Goal: Task Accomplishment & Management: Use online tool/utility

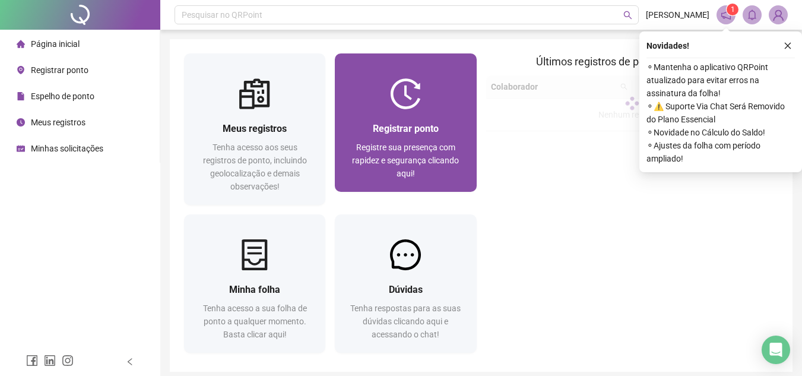
click at [401, 167] on div "Registre sua presença com rapidez e segurança clicando aqui!" at bounding box center [405, 160] width 113 height 39
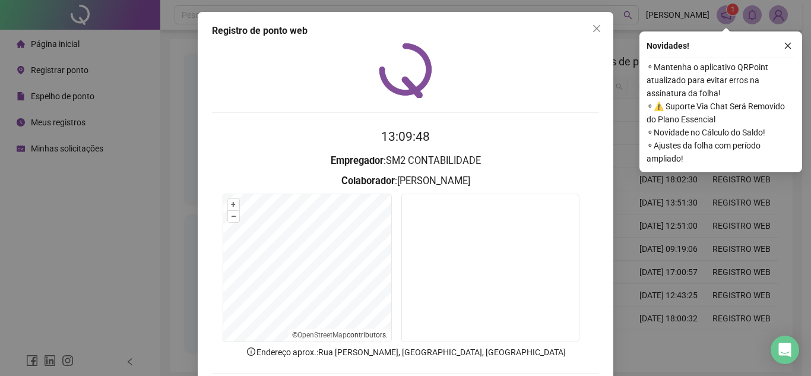
click at [625, 219] on div "Registro de ponto web 13:09:48 Empregador : SM2 CONTABILIDADE Colaborador : MIL…" at bounding box center [405, 188] width 811 height 376
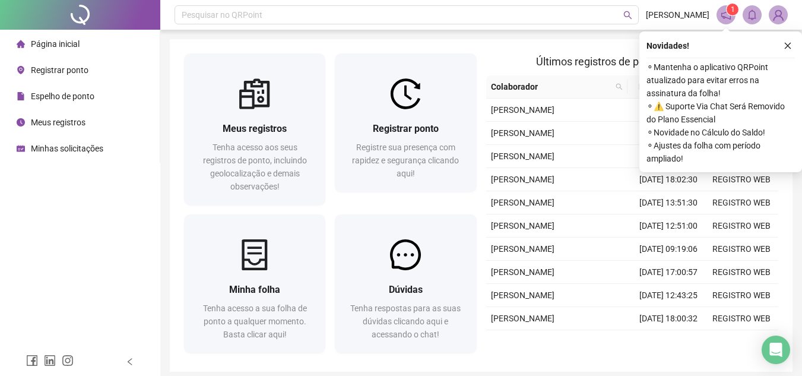
drag, startPoint x: 796, startPoint y: 45, endPoint x: 791, endPoint y: 49, distance: 6.8
click at [796, 45] on div "Novidades ! ⚬ Mantenha o aplicativo QRPoint atualizado para evitar erros na ass…" at bounding box center [721, 101] width 163 height 141
click at [790, 49] on icon "close" at bounding box center [788, 46] width 8 height 8
click at [790, 41] on button "button" at bounding box center [788, 46] width 14 height 14
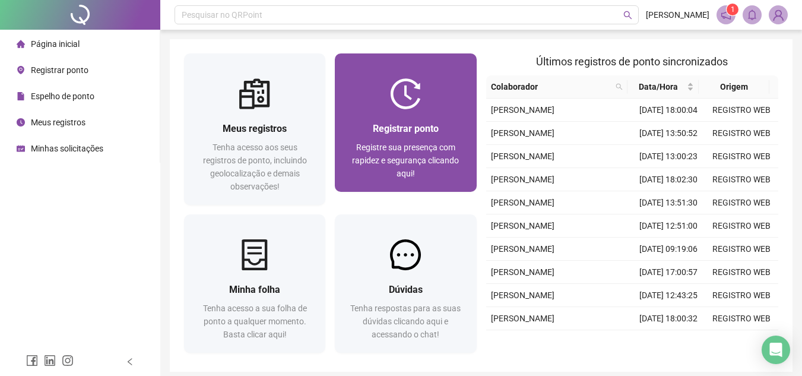
click at [368, 146] on span "Registre sua presença com rapidez e segurança clicando aqui!" at bounding box center [405, 161] width 107 height 36
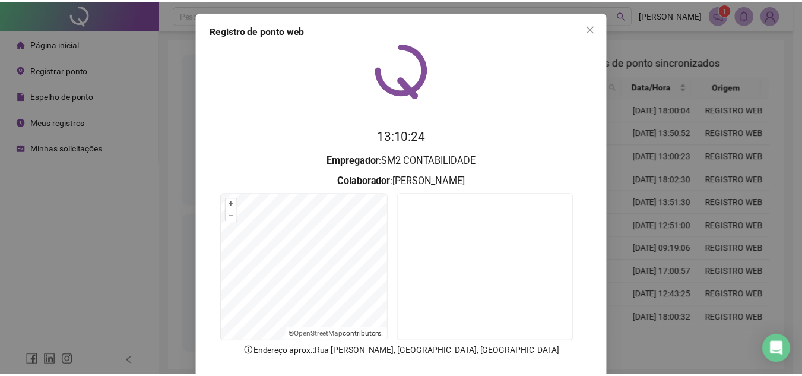
scroll to position [59, 0]
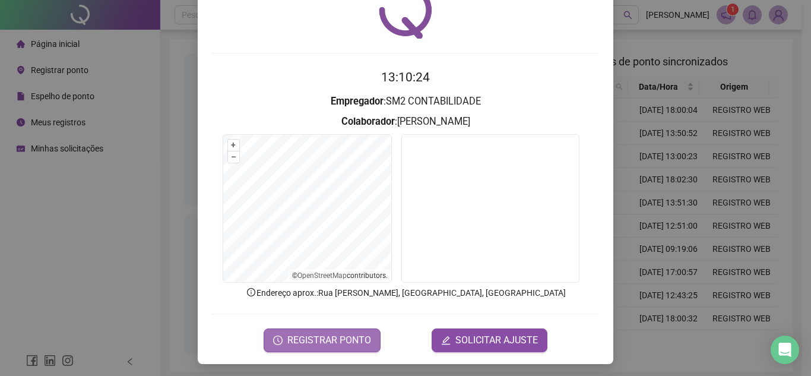
click at [296, 347] on button "REGISTRAR PONTO" at bounding box center [322, 340] width 117 height 24
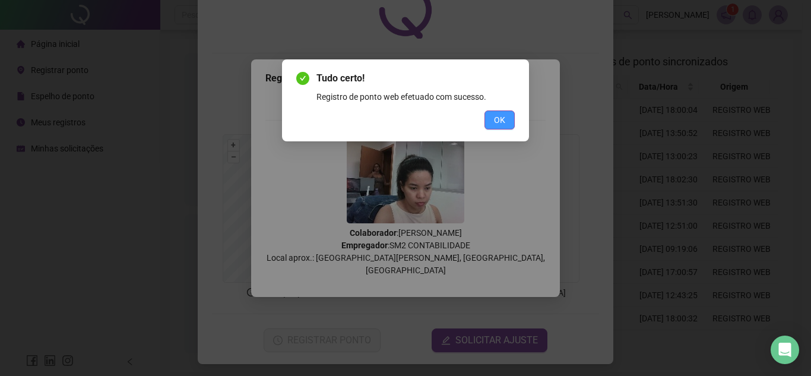
click at [506, 110] on button "OK" at bounding box center [500, 119] width 30 height 19
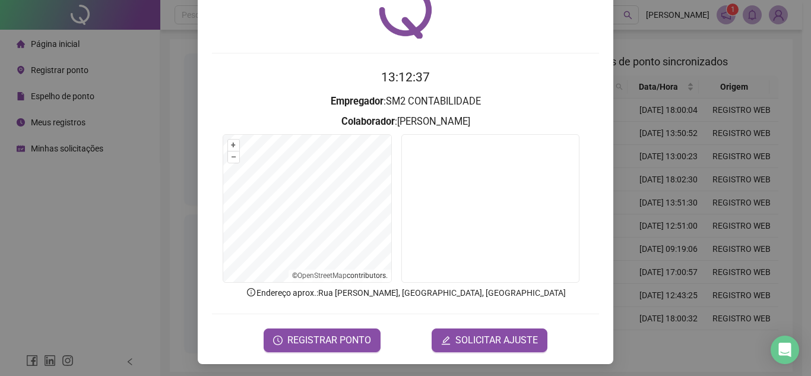
click at [673, 347] on div "Registro de ponto web 13:12:37 Empregador : SM2 CONTABILIDADE Colaborador : [PE…" at bounding box center [405, 188] width 811 height 376
